Goal: Information Seeking & Learning: Check status

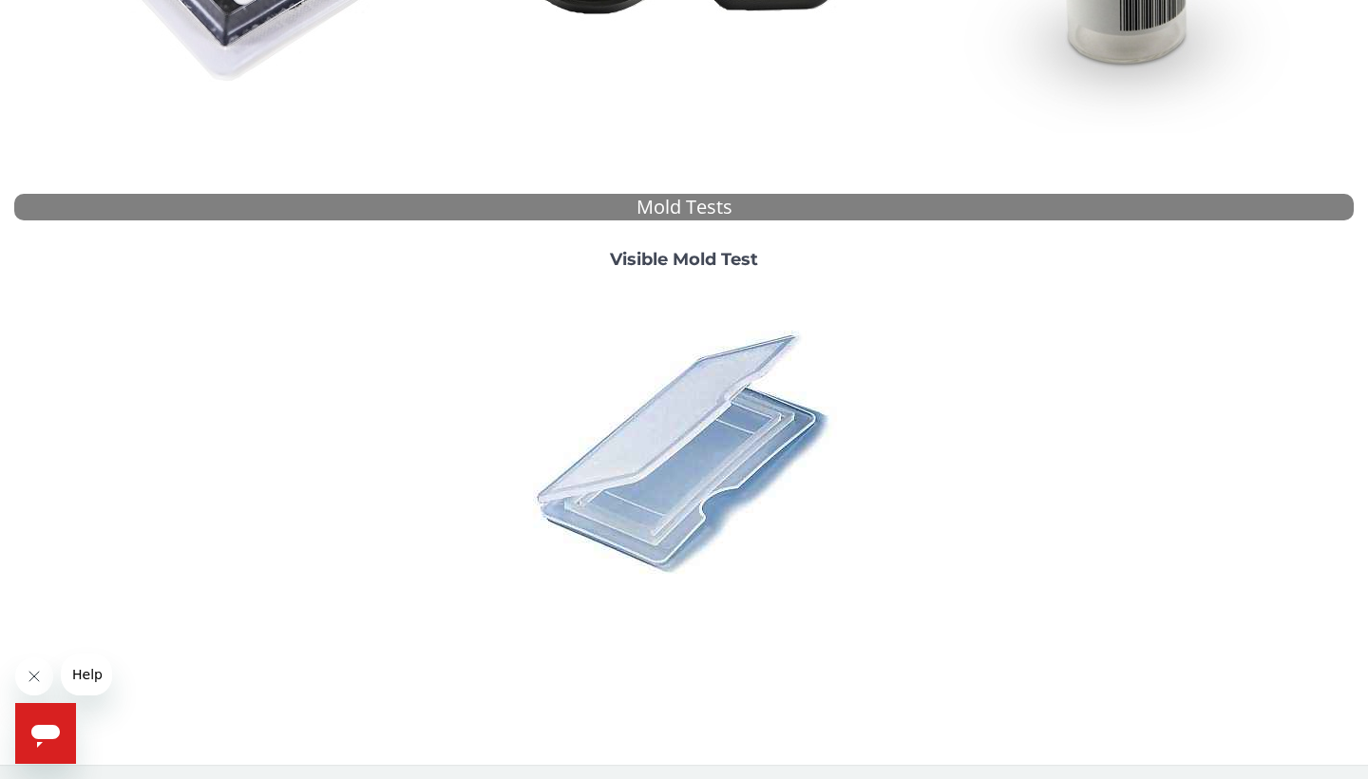
scroll to position [579, 0]
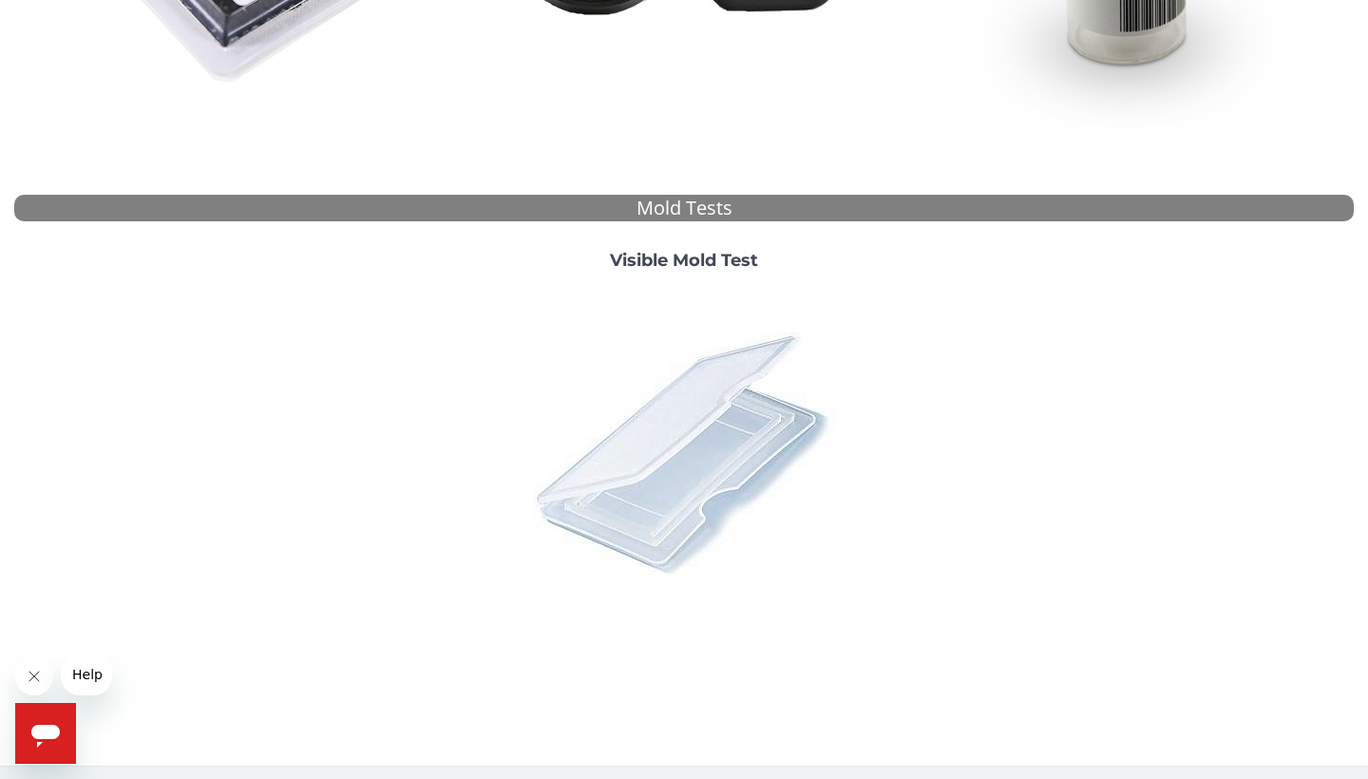
click at [737, 413] on img at bounding box center [684, 452] width 332 height 332
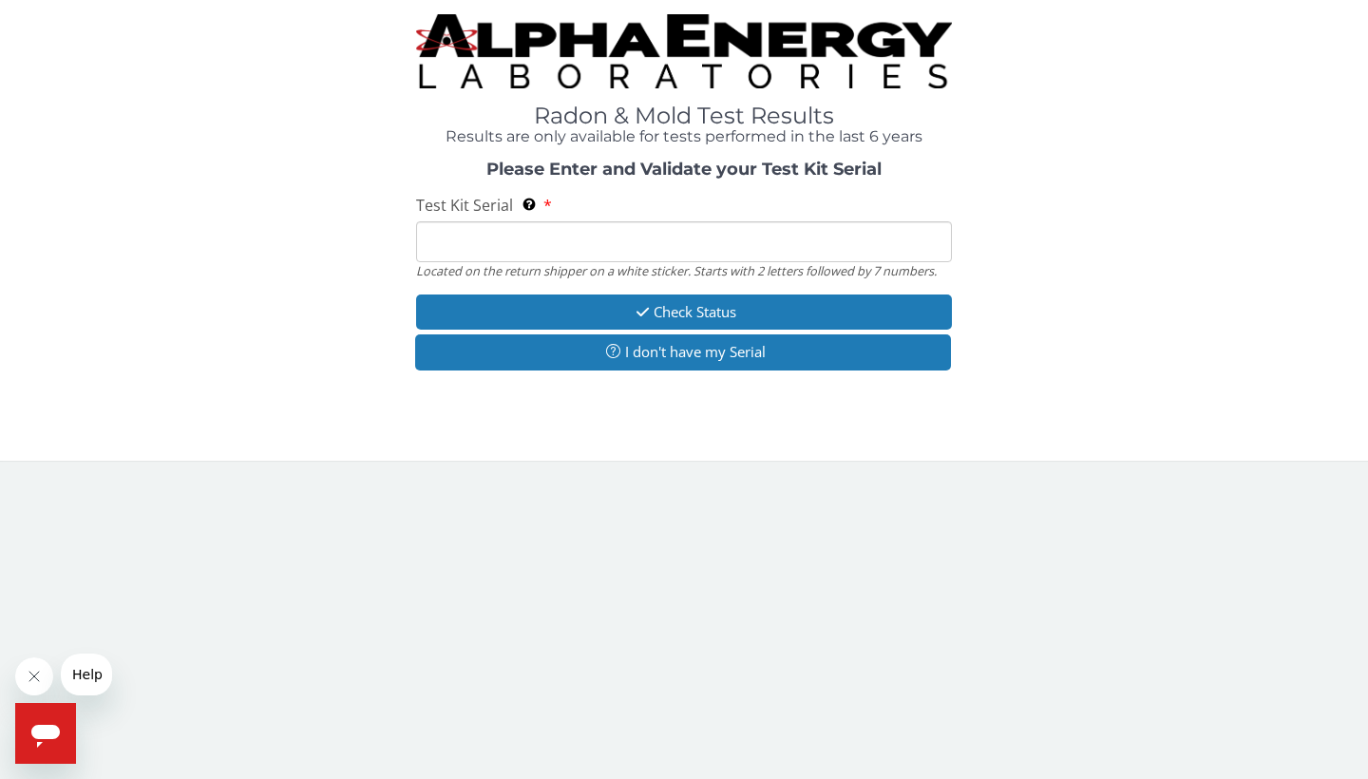
click at [628, 238] on input "Test Kit Serial Located on the return shipper on a white sticker. Starts with 2…" at bounding box center [684, 241] width 536 height 41
paste input "160239"
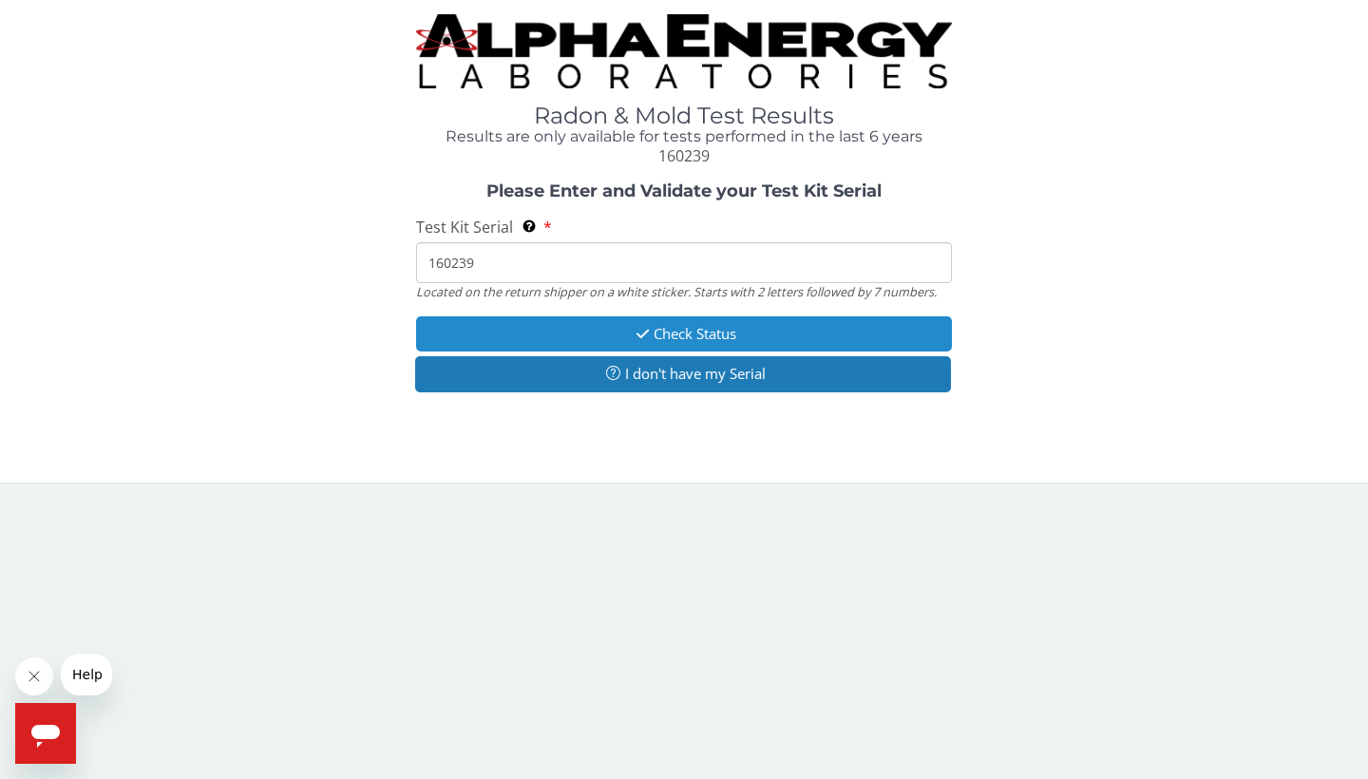
click at [700, 326] on button "Check Status" at bounding box center [684, 333] width 536 height 35
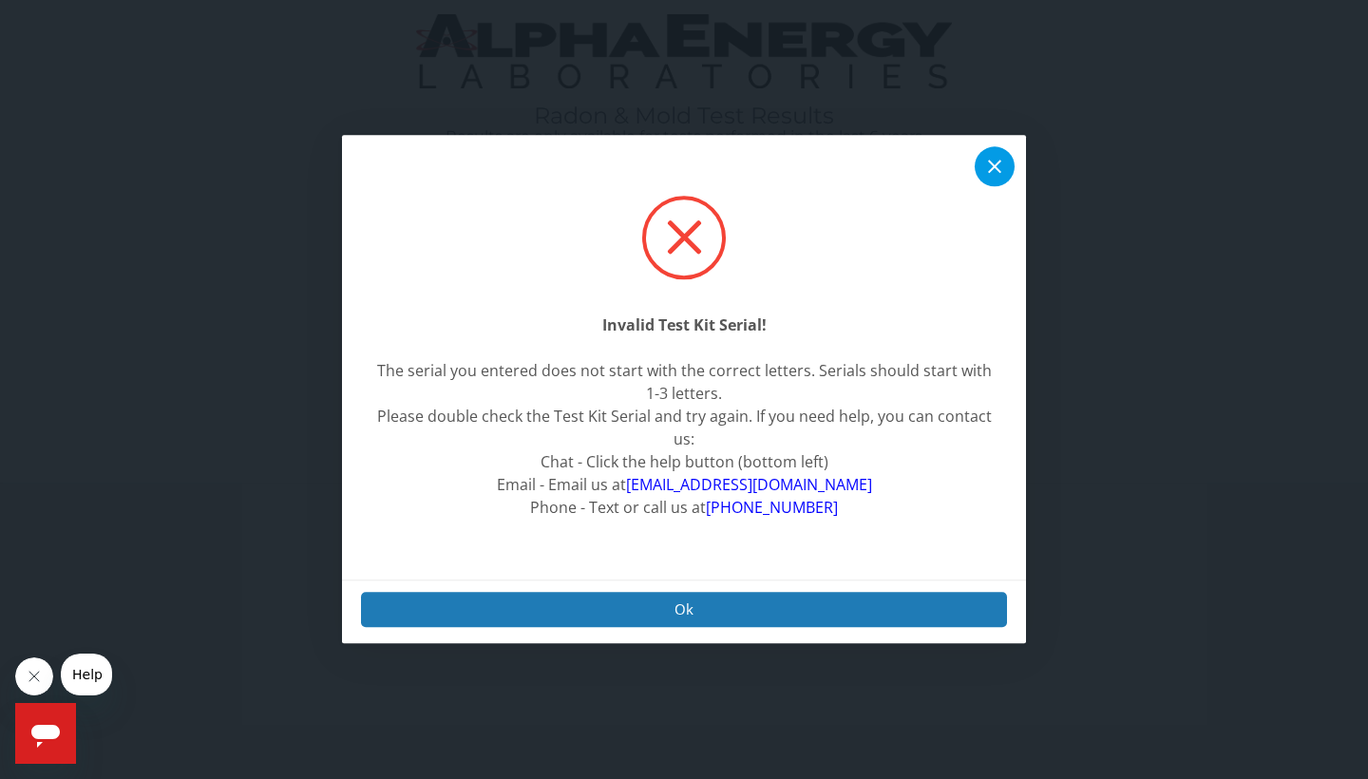
click at [991, 177] on icon at bounding box center [994, 167] width 23 height 23
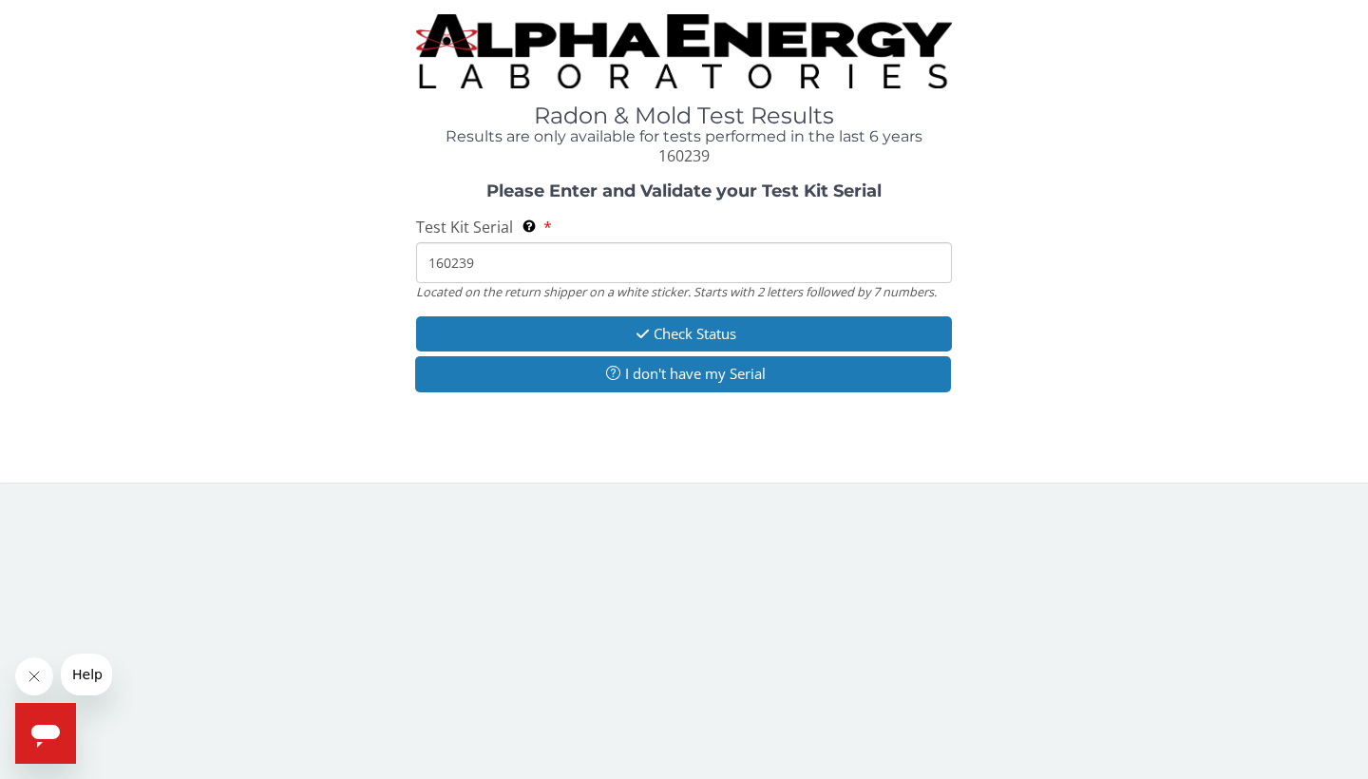
drag, startPoint x: 627, startPoint y: 259, endPoint x: 416, endPoint y: 255, distance: 210.9
click at [416, 255] on input "160239" at bounding box center [684, 262] width 536 height 41
paste input "ML197917"
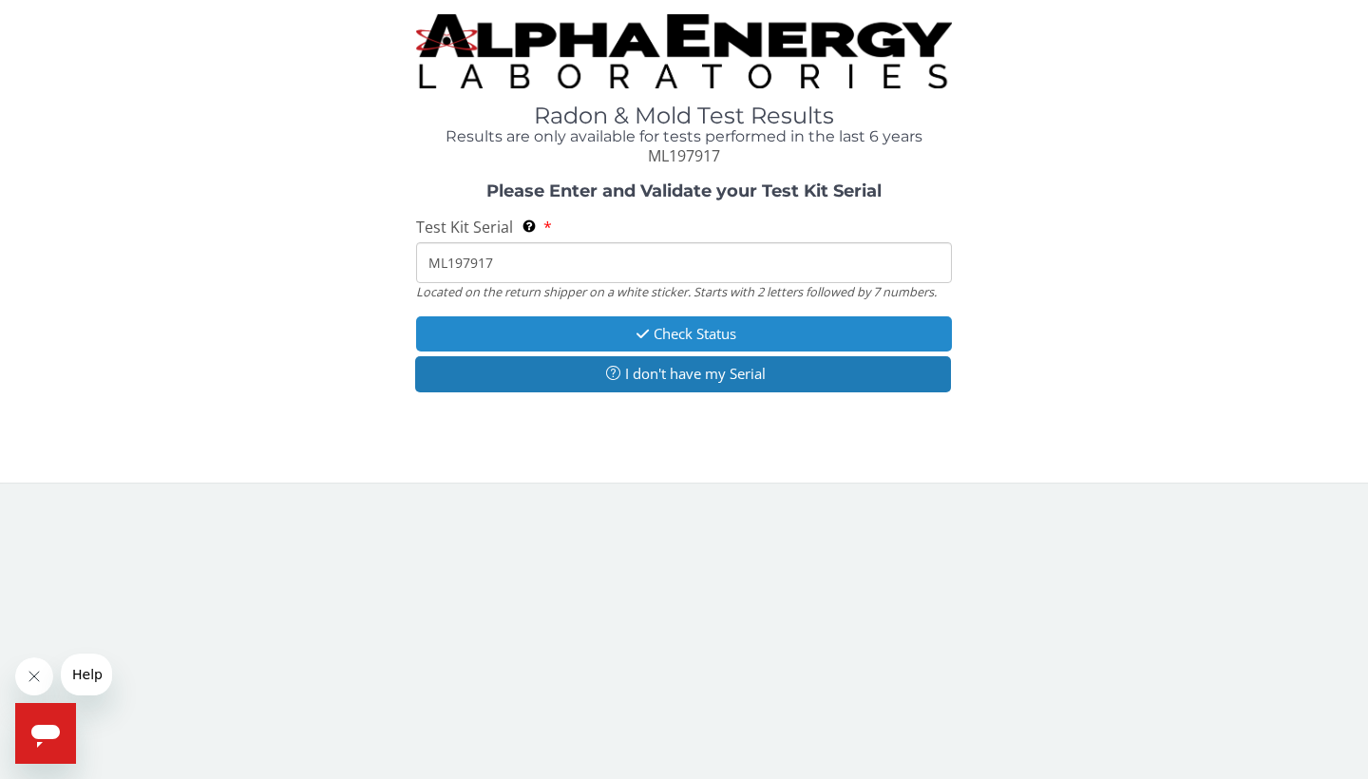
type input "ML197917"
click at [692, 326] on button "Check Status" at bounding box center [684, 333] width 536 height 35
